Goal: Information Seeking & Learning: Learn about a topic

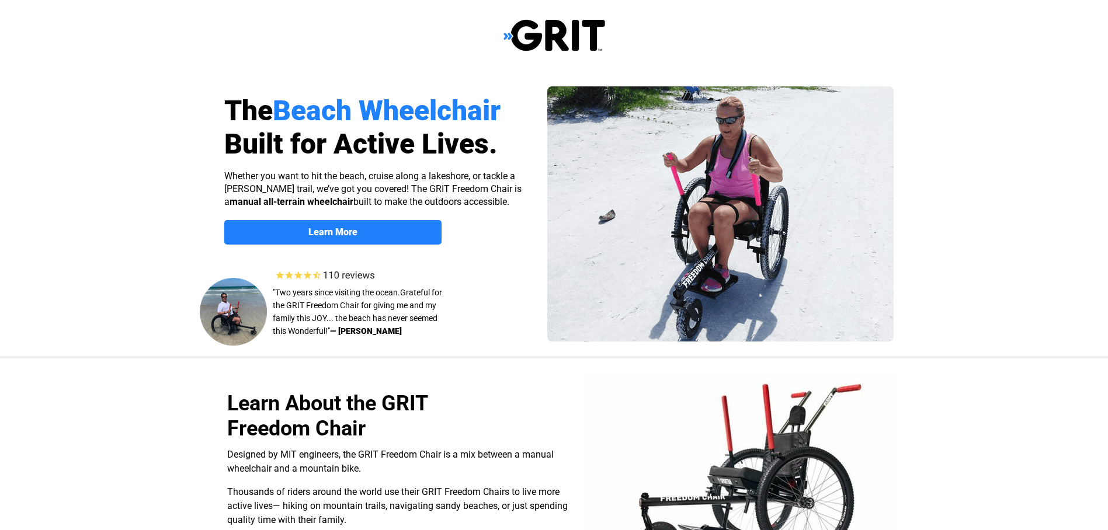
select select "US"
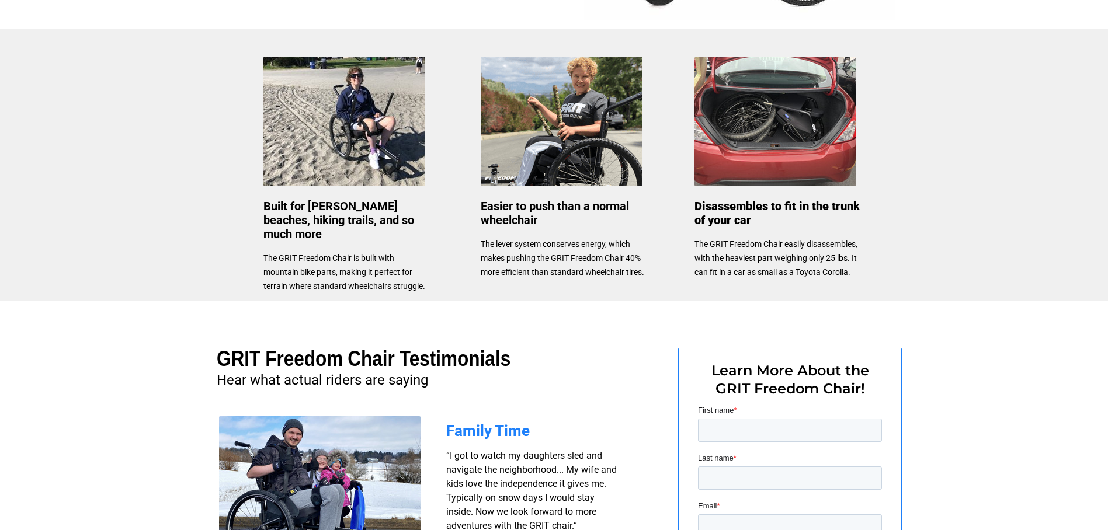
scroll to position [533, 0]
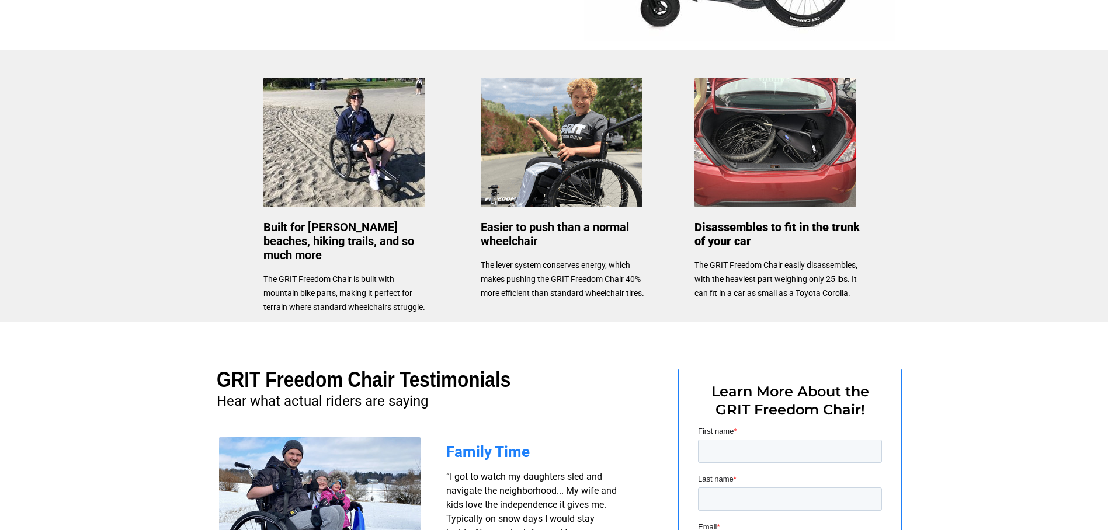
click at [584, 170] on img at bounding box center [562, 143] width 162 height 130
click at [570, 243] on h3 "Easier to push than a normal wheelchair" at bounding box center [563, 235] width 165 height 28
click at [525, 292] on span "The lever system conserves energy, which makes pushing the GRIT Freedom Chair 4…" at bounding box center [562, 278] width 163 height 37
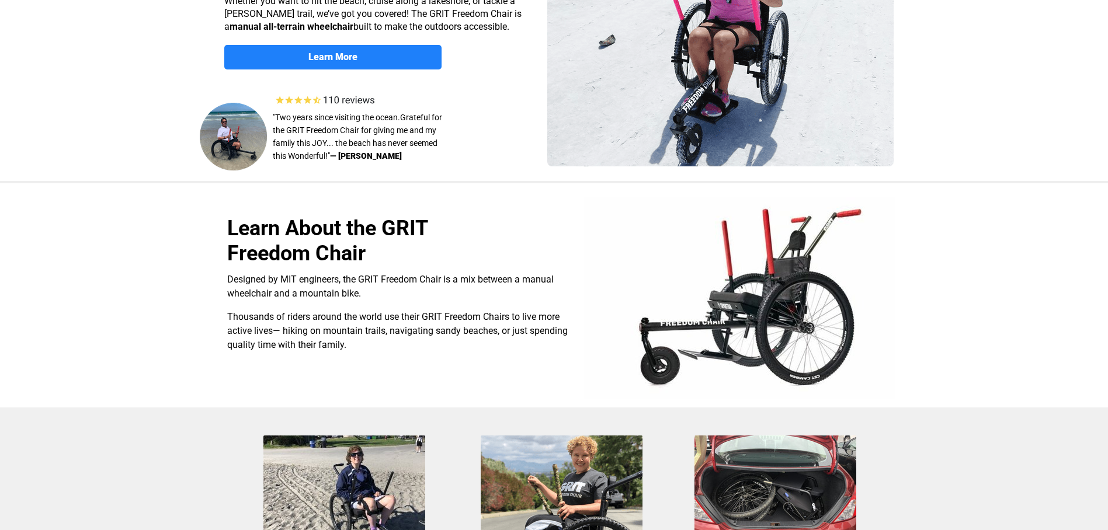
scroll to position [0, 0]
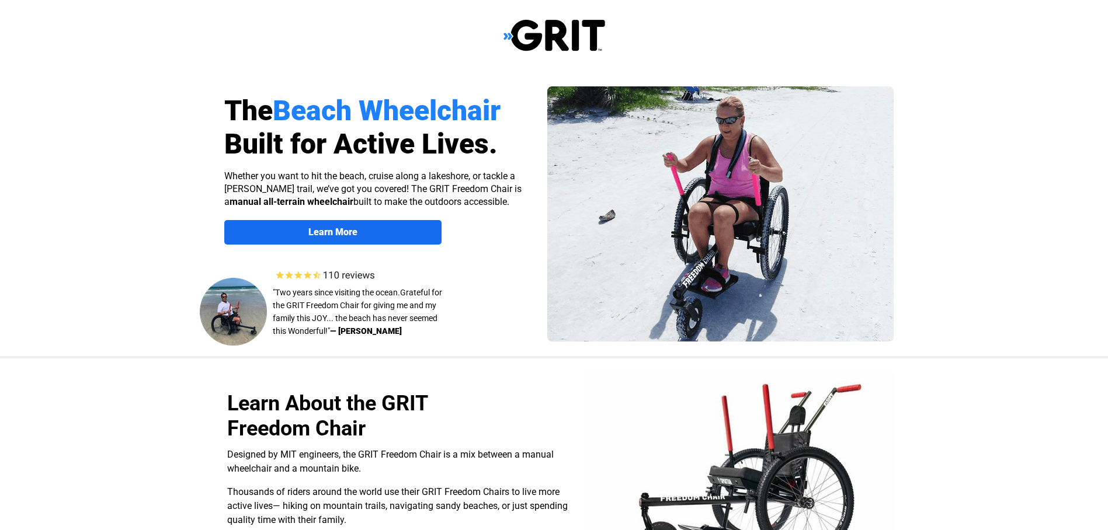
click at [337, 227] on strong "Learn More" at bounding box center [332, 232] width 49 height 11
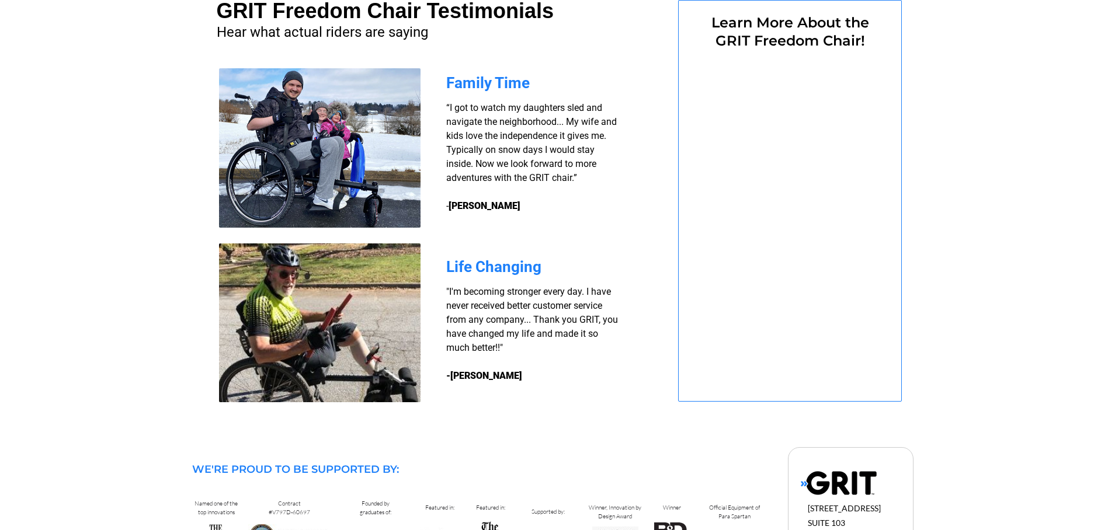
select select "US"
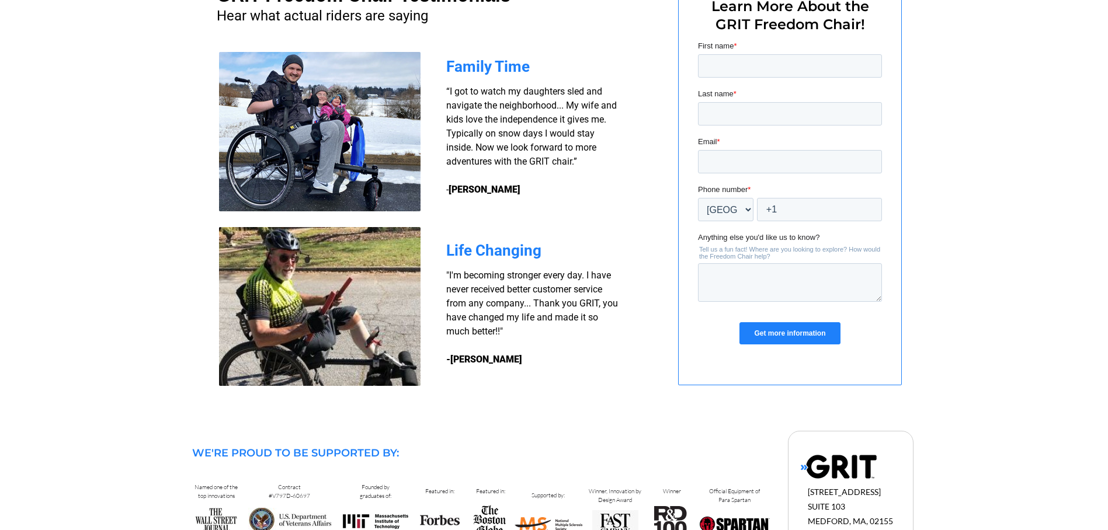
scroll to position [1000, 0]
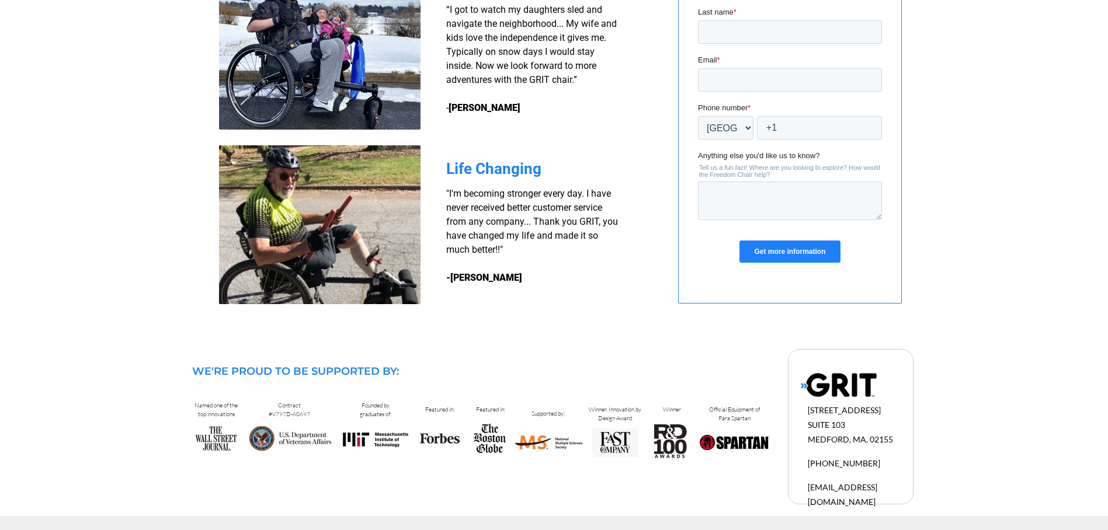
click at [780, 248] on input "Get more information" at bounding box center [789, 252] width 100 height 22
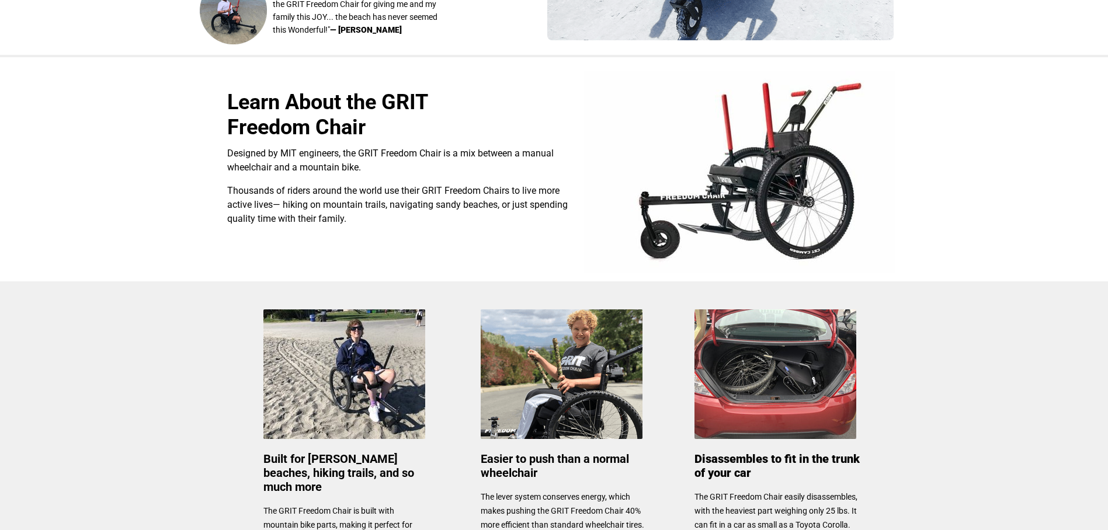
scroll to position [300, 0]
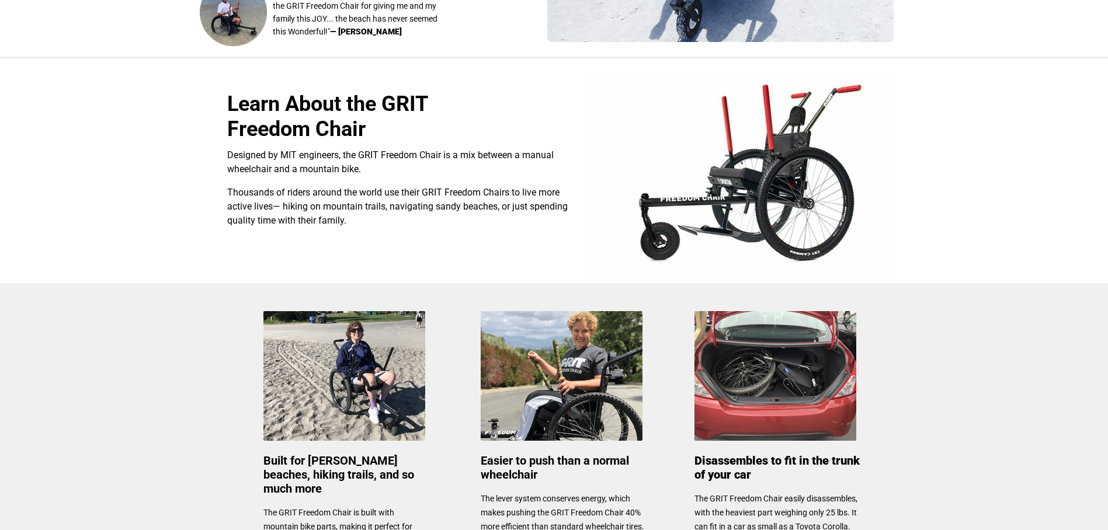
click at [803, 166] on img at bounding box center [739, 174] width 311 height 202
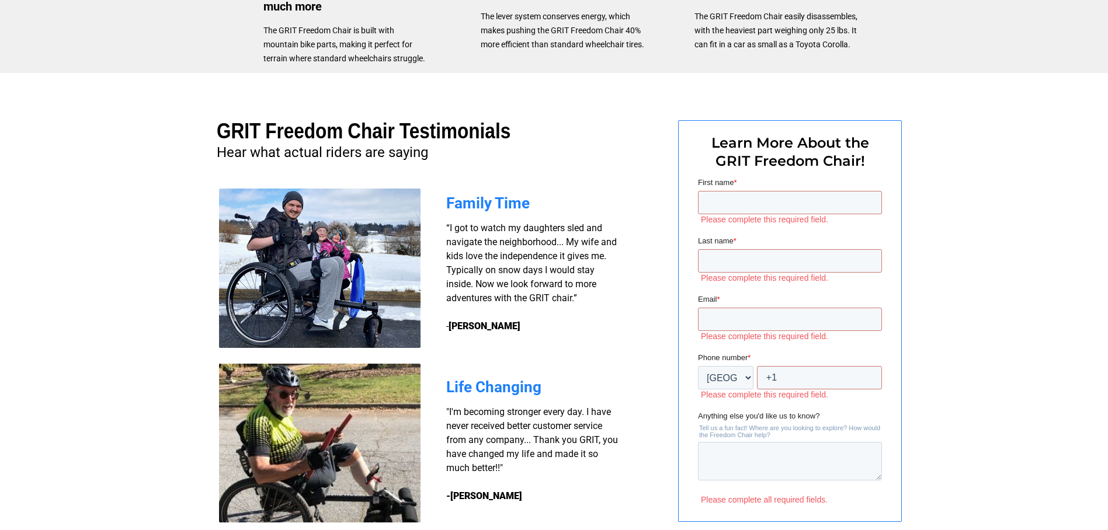
scroll to position [759, 0]
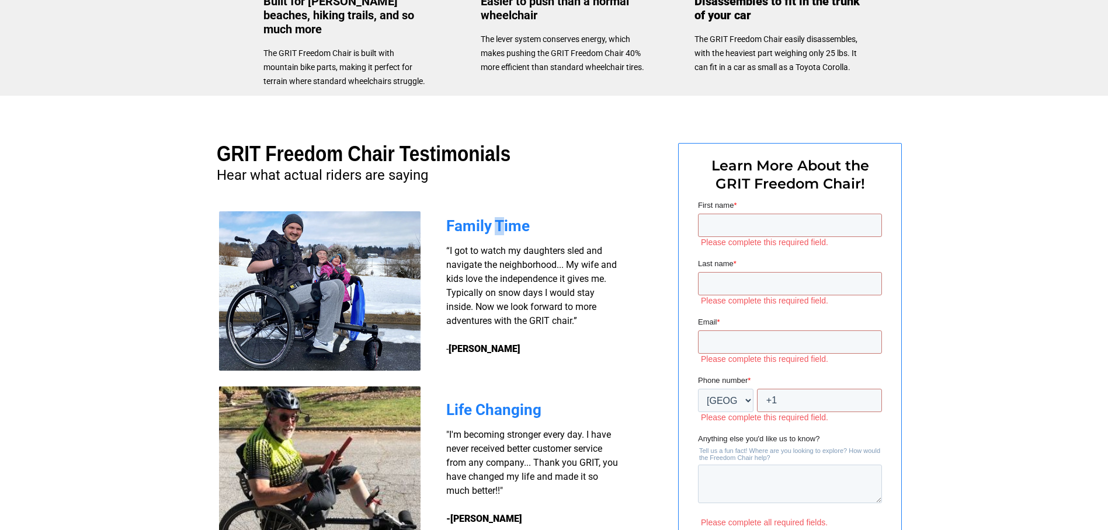
click at [500, 225] on span "Family Time" at bounding box center [487, 226] width 83 height 18
drag, startPoint x: 500, startPoint y: 225, endPoint x: 602, endPoint y: 209, distance: 103.5
click at [602, 209] on div at bounding box center [554, 338] width 742 height 485
click at [508, 229] on span "Family Time" at bounding box center [487, 226] width 83 height 18
click at [503, 221] on span "Family Time" at bounding box center [487, 226] width 83 height 18
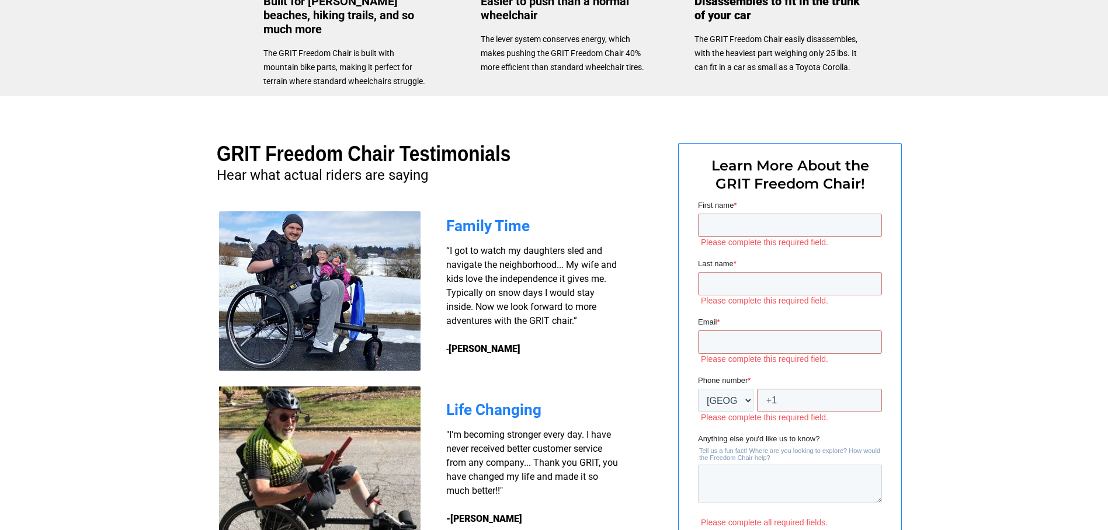
click at [476, 224] on span "Family Time" at bounding box center [487, 226] width 83 height 18
click at [336, 472] on img at bounding box center [319, 466] width 201 height 159
click at [335, 476] on img at bounding box center [319, 466] width 201 height 159
